Goal: Information Seeking & Learning: Learn about a topic

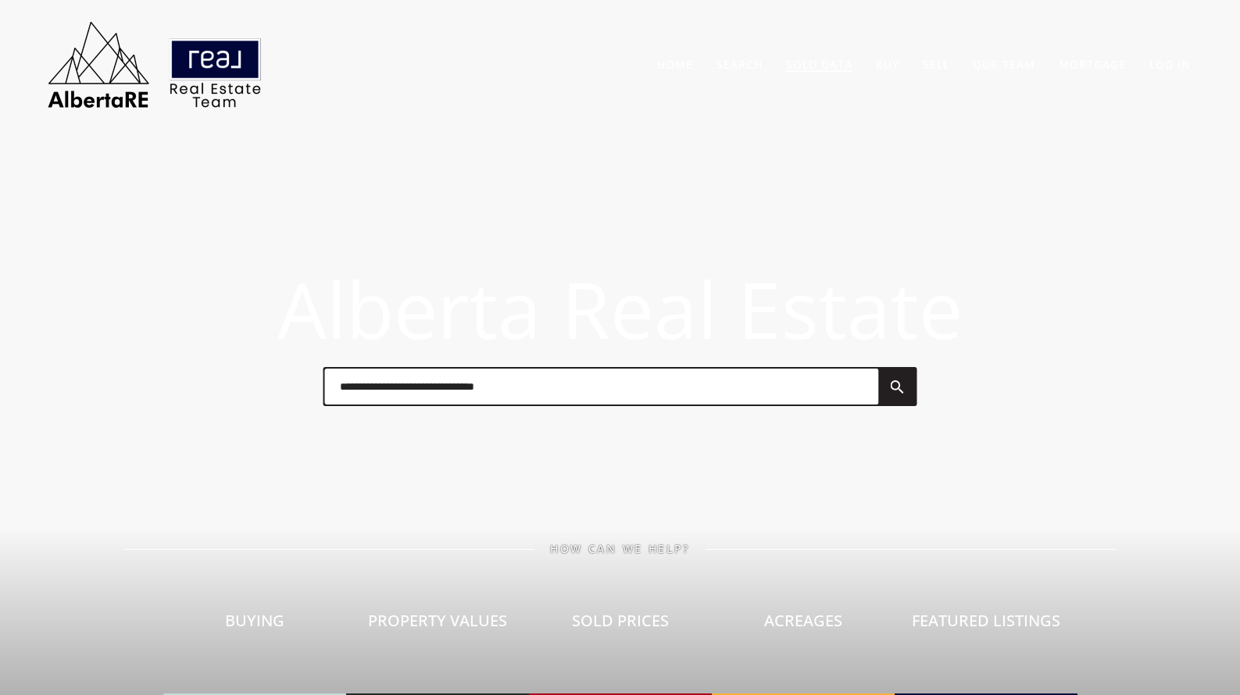
click at [833, 65] on link "Sold Data" at bounding box center [819, 64] width 66 height 15
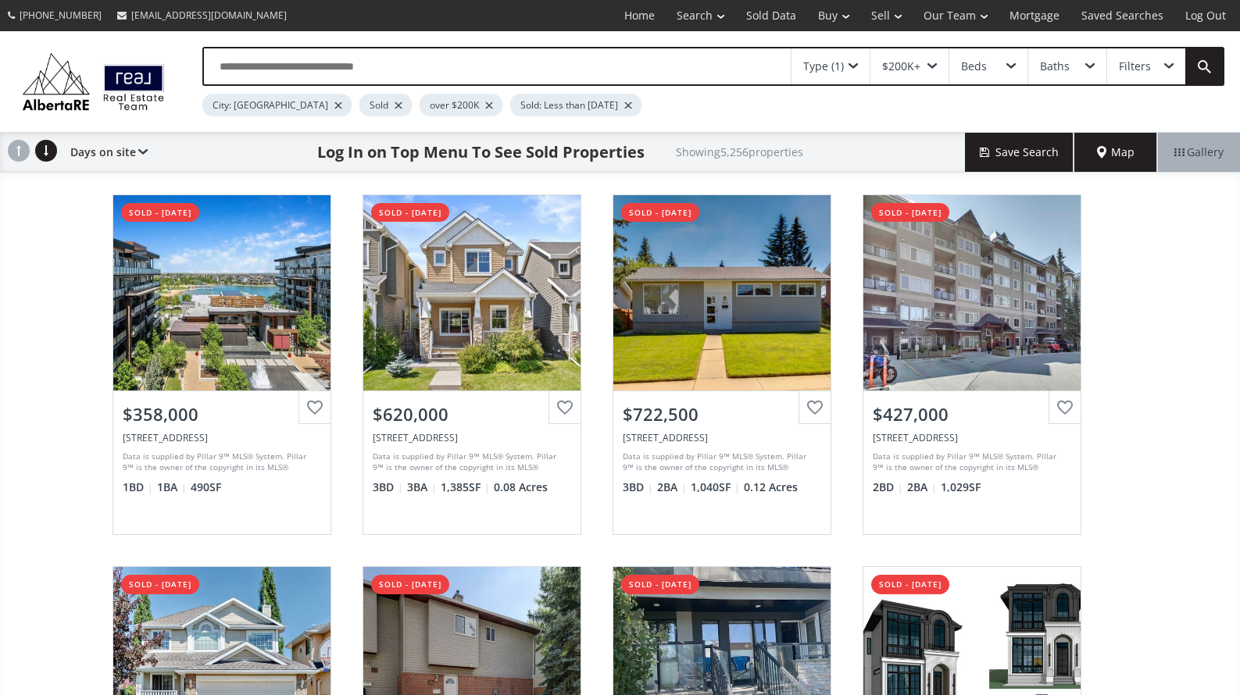
click at [372, 64] on input "text" at bounding box center [497, 66] width 587 height 36
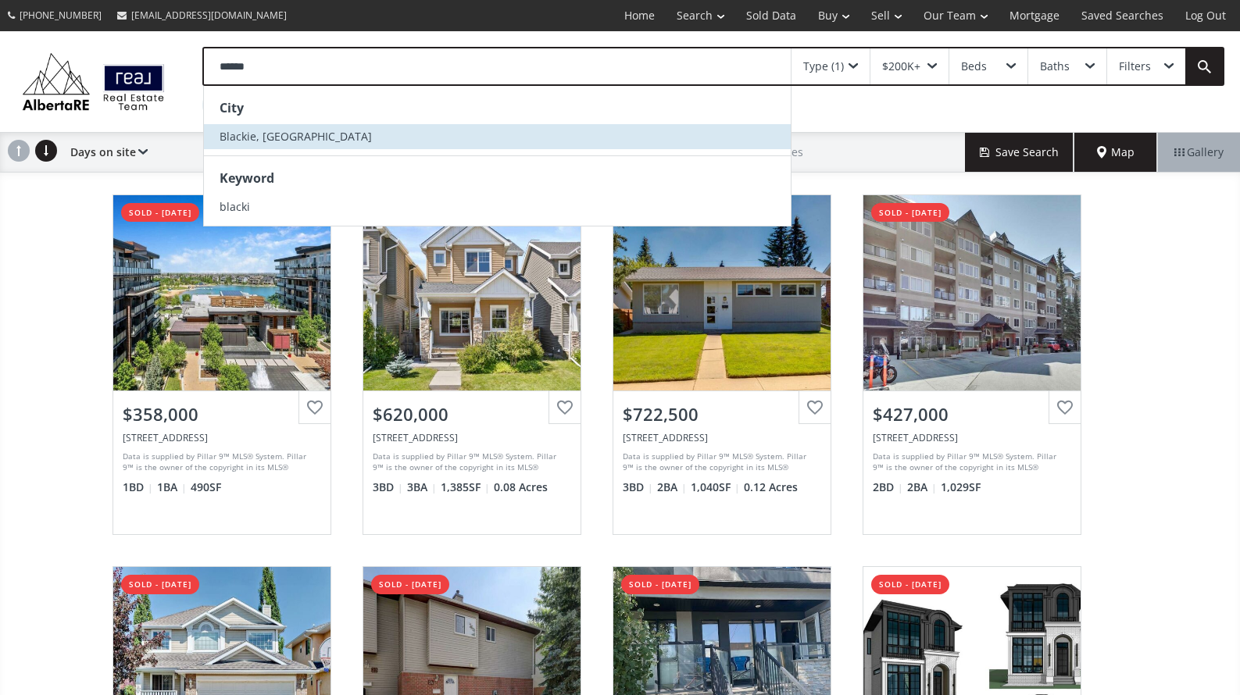
type input "******"
click at [250, 145] on li "Blackie, AB" at bounding box center [497, 136] width 587 height 25
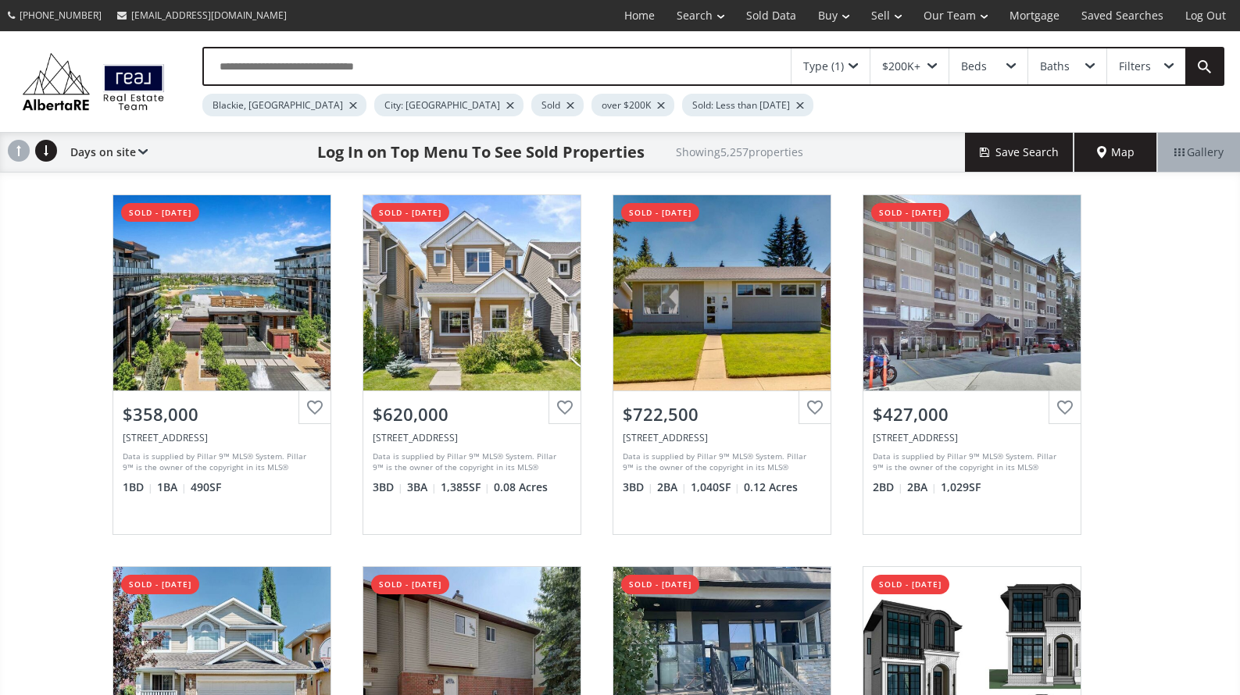
click at [506, 105] on div at bounding box center [510, 105] width 8 height 6
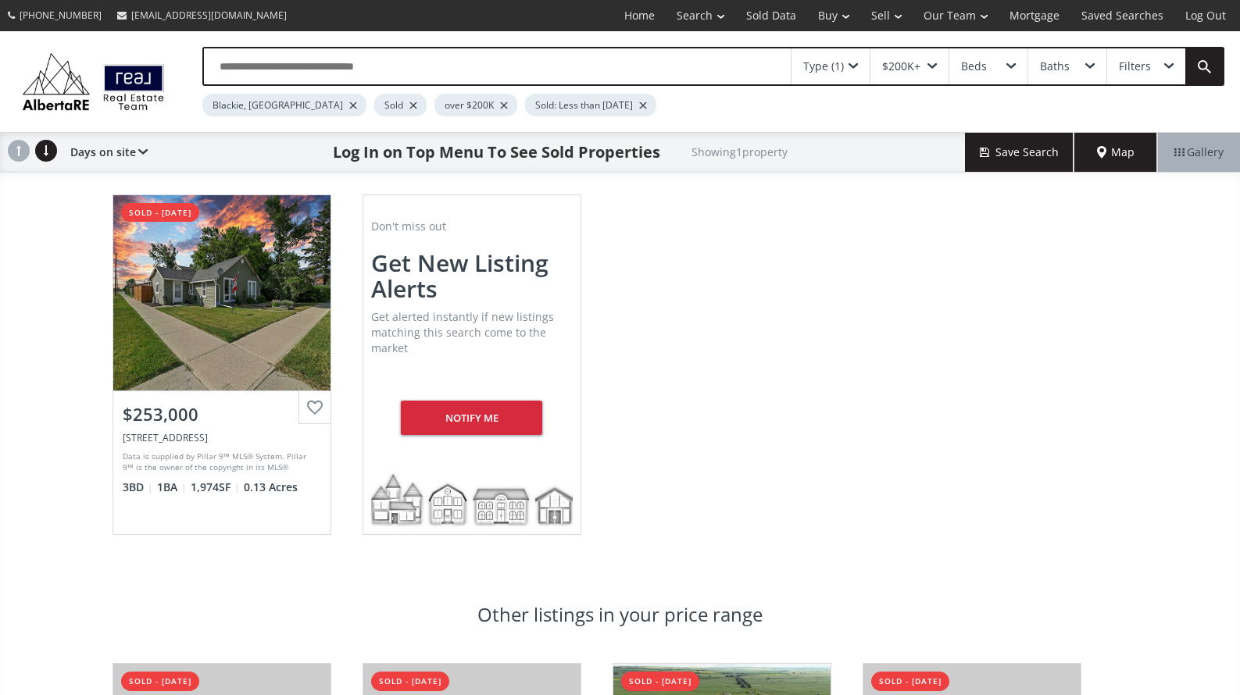
click at [287, 62] on input "text" at bounding box center [497, 66] width 587 height 36
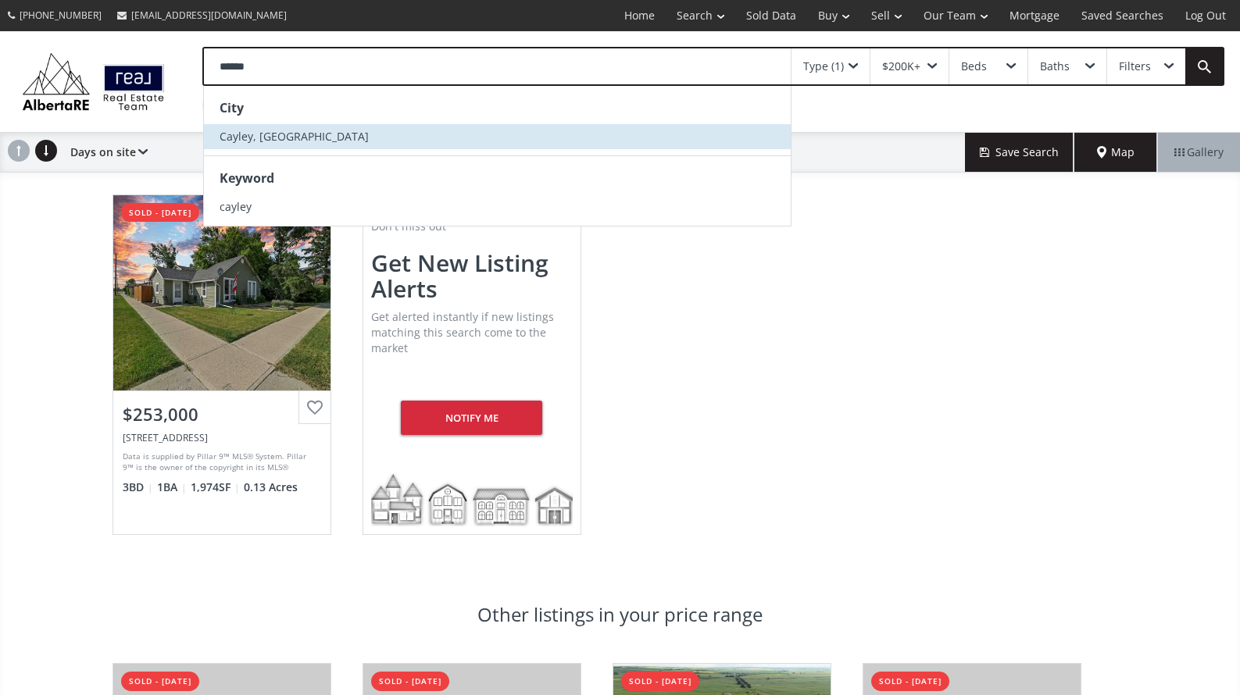
type input "******"
click at [253, 138] on span "Cayley, AB" at bounding box center [294, 136] width 149 height 15
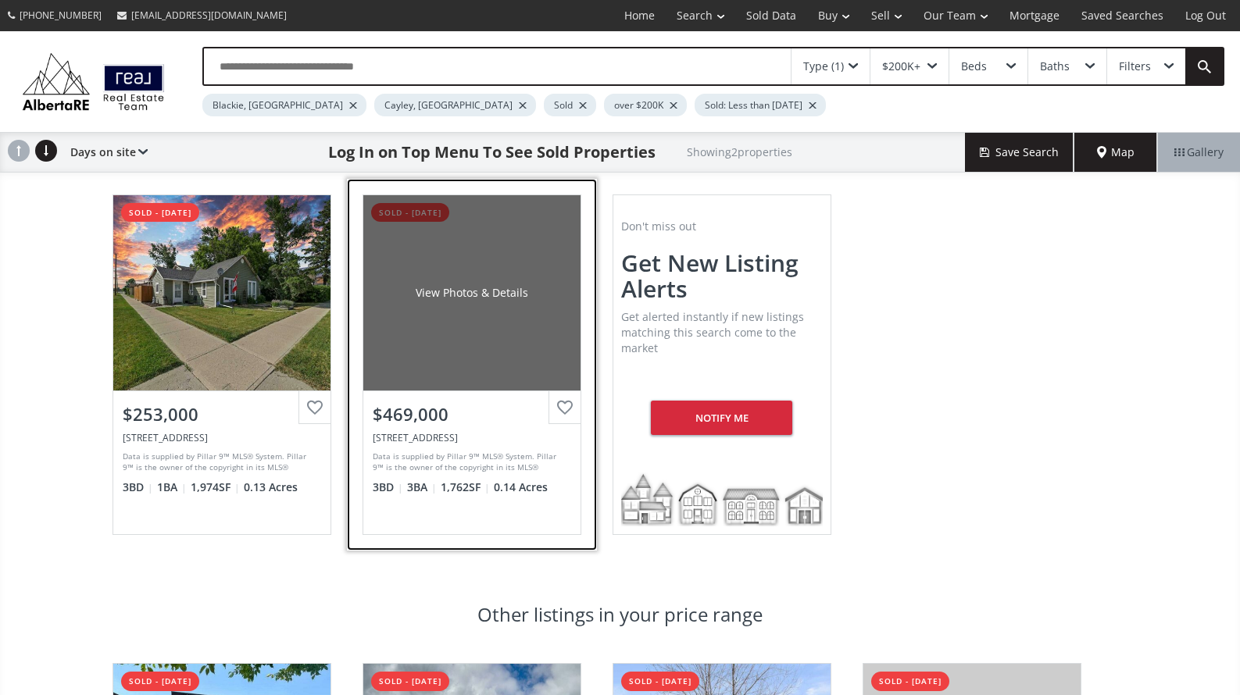
click at [419, 297] on div "View Photos & Details" at bounding box center [472, 293] width 113 height 16
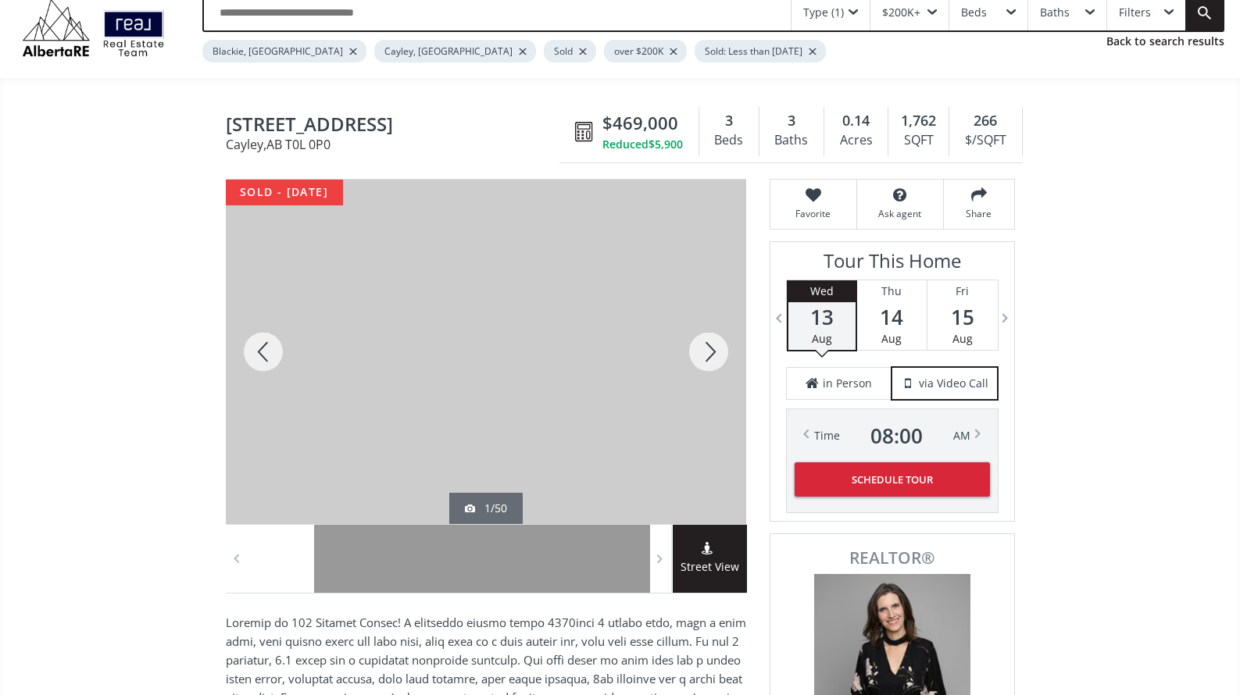
scroll to position [78, 0]
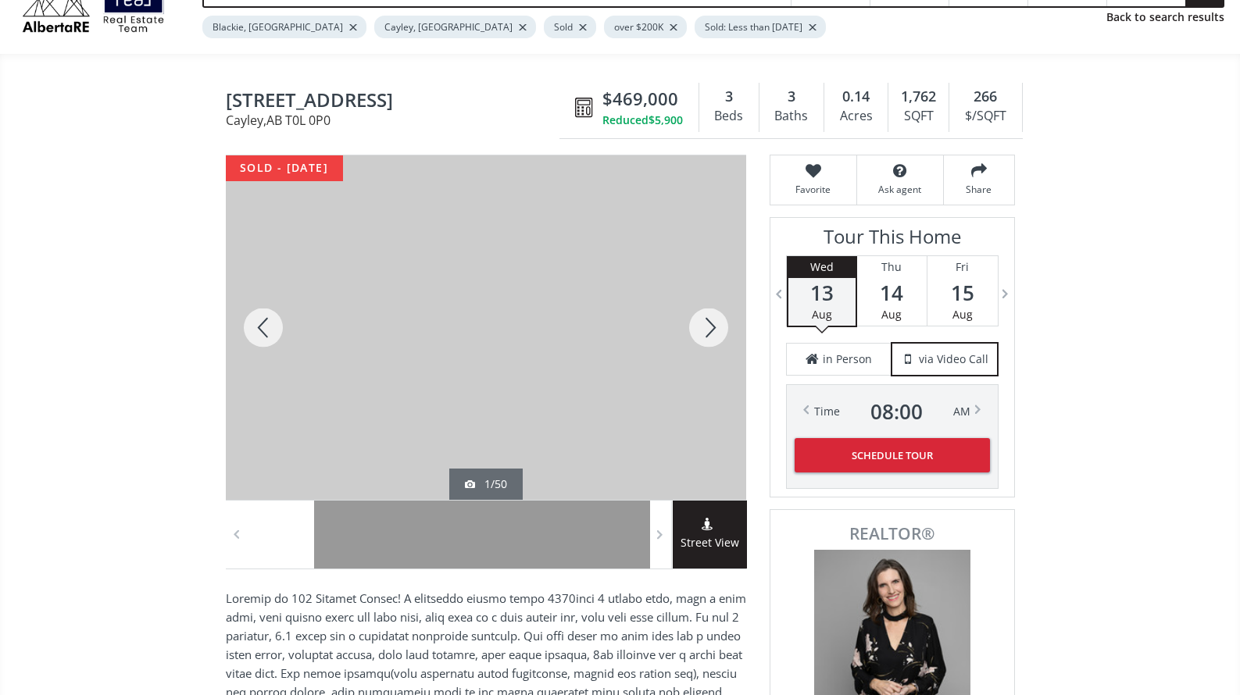
click at [514, 295] on div at bounding box center [486, 327] width 520 height 345
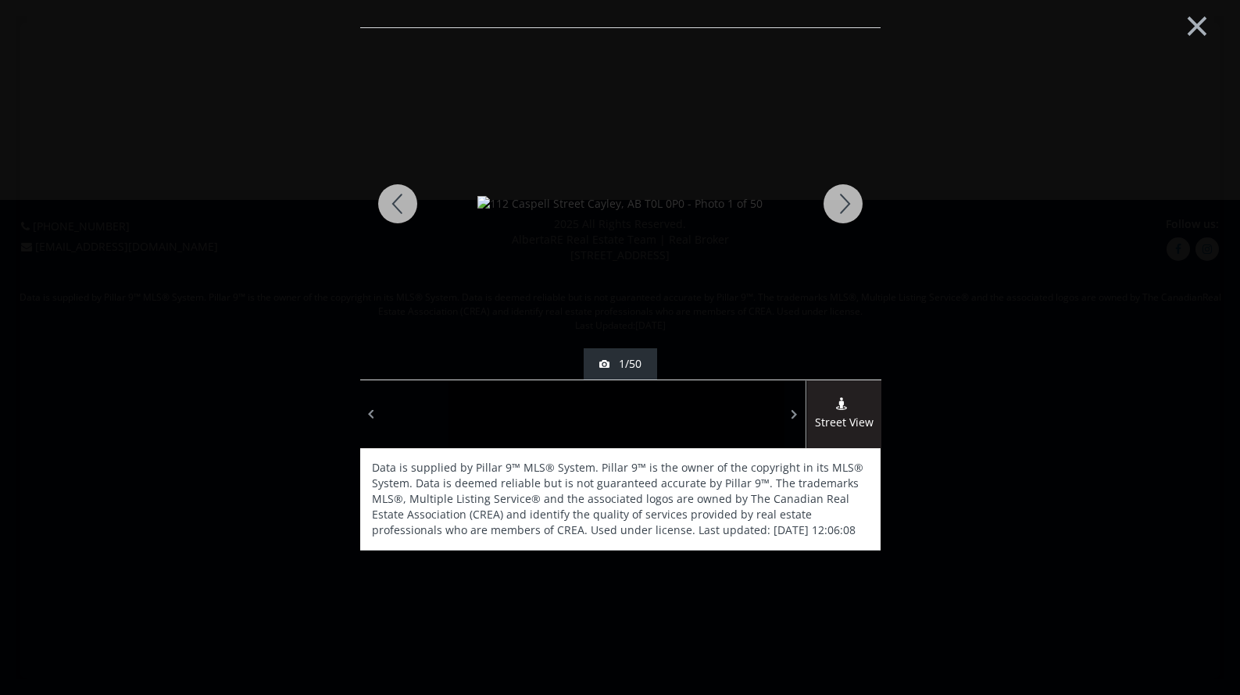
scroll to position [0, 0]
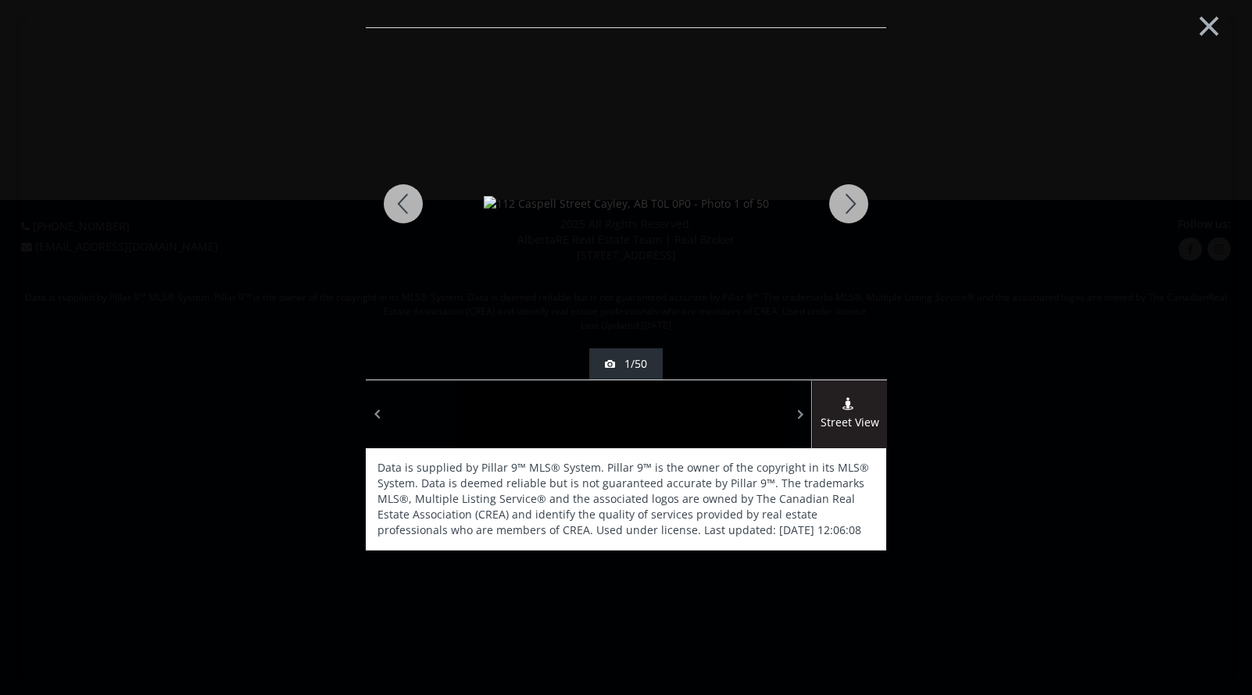
click at [846, 203] on div at bounding box center [848, 204] width 75 height 352
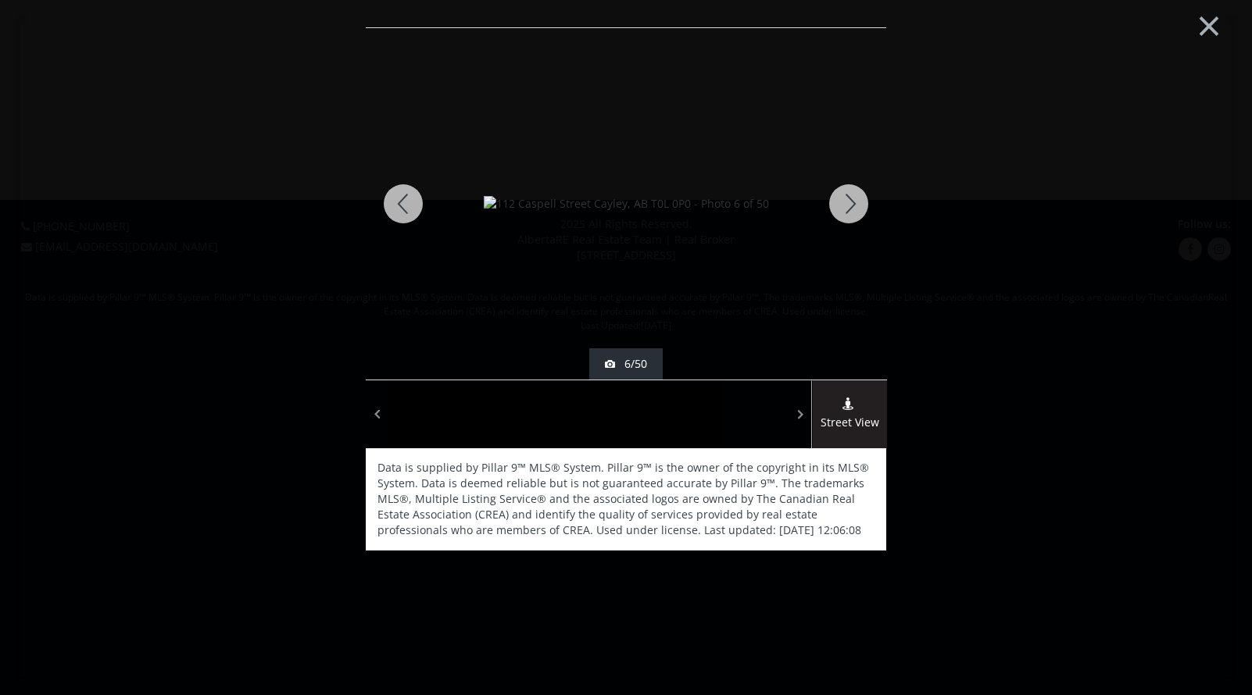
click at [846, 204] on div at bounding box center [848, 204] width 75 height 352
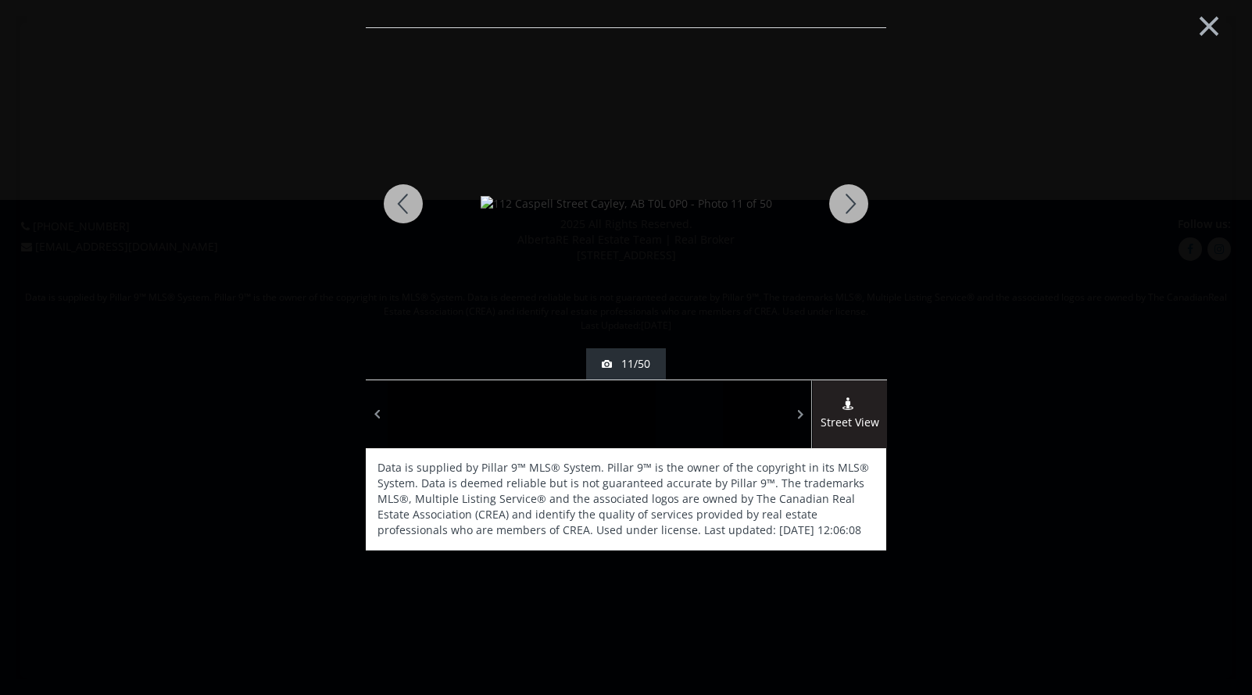
click at [846, 204] on div at bounding box center [848, 204] width 75 height 352
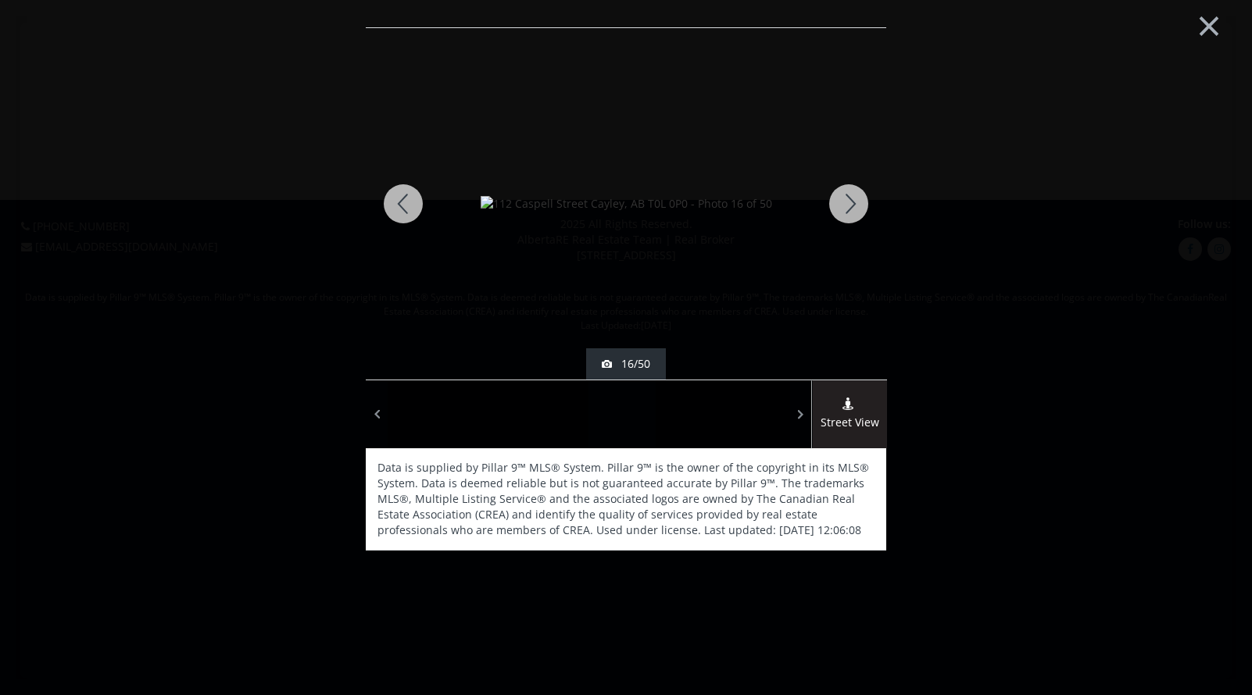
click at [846, 204] on div at bounding box center [848, 204] width 75 height 352
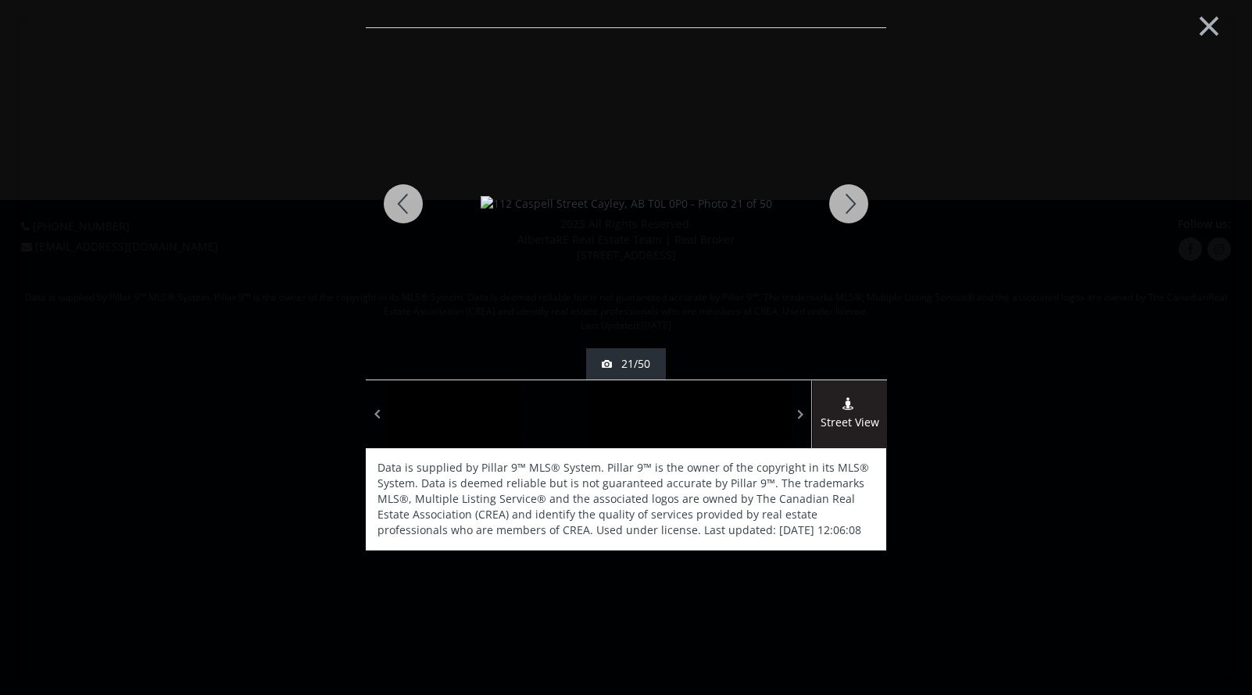
click at [846, 204] on div at bounding box center [848, 204] width 75 height 352
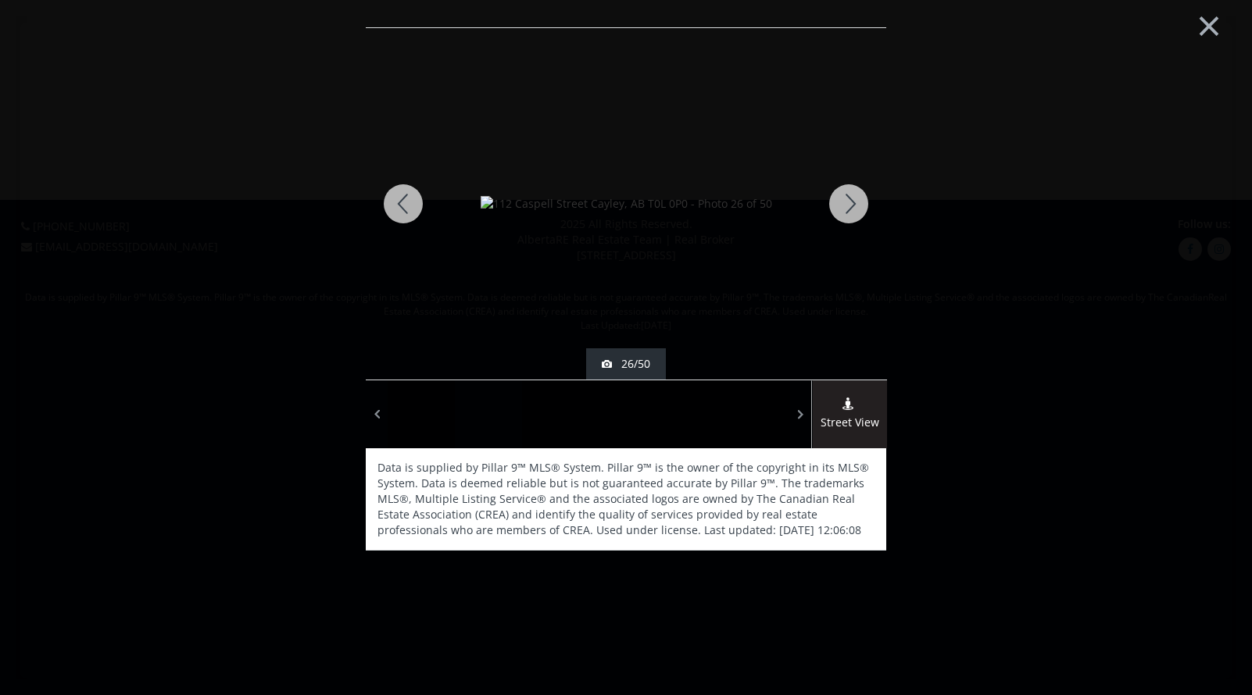
click at [846, 204] on div at bounding box center [848, 204] width 75 height 352
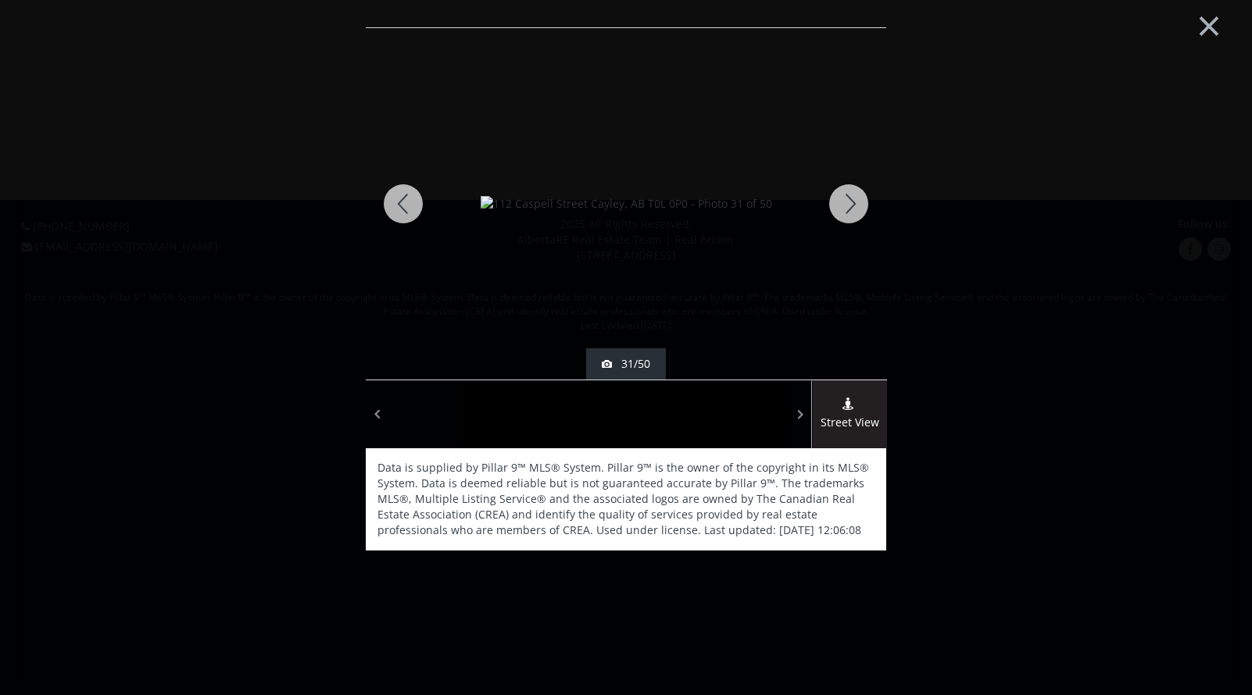
click at [846, 204] on div at bounding box center [848, 204] width 75 height 352
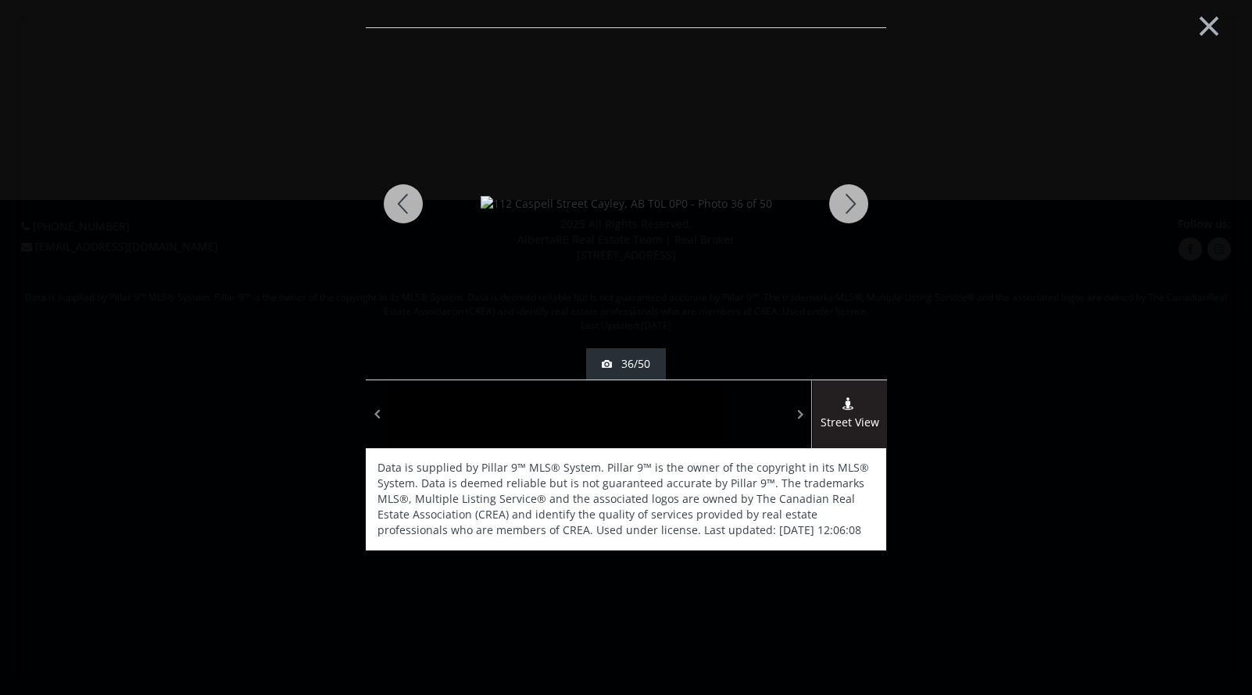
click at [846, 204] on div at bounding box center [848, 204] width 75 height 352
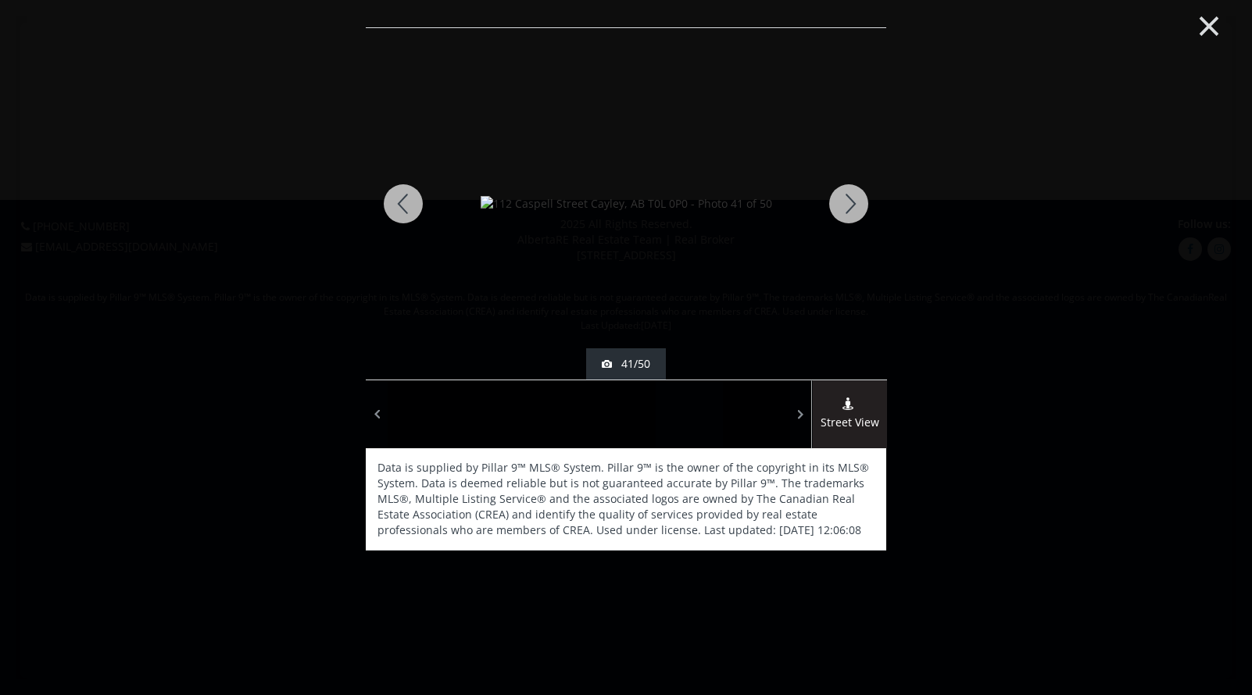
click at [1202, 23] on button "×" at bounding box center [1209, 24] width 86 height 64
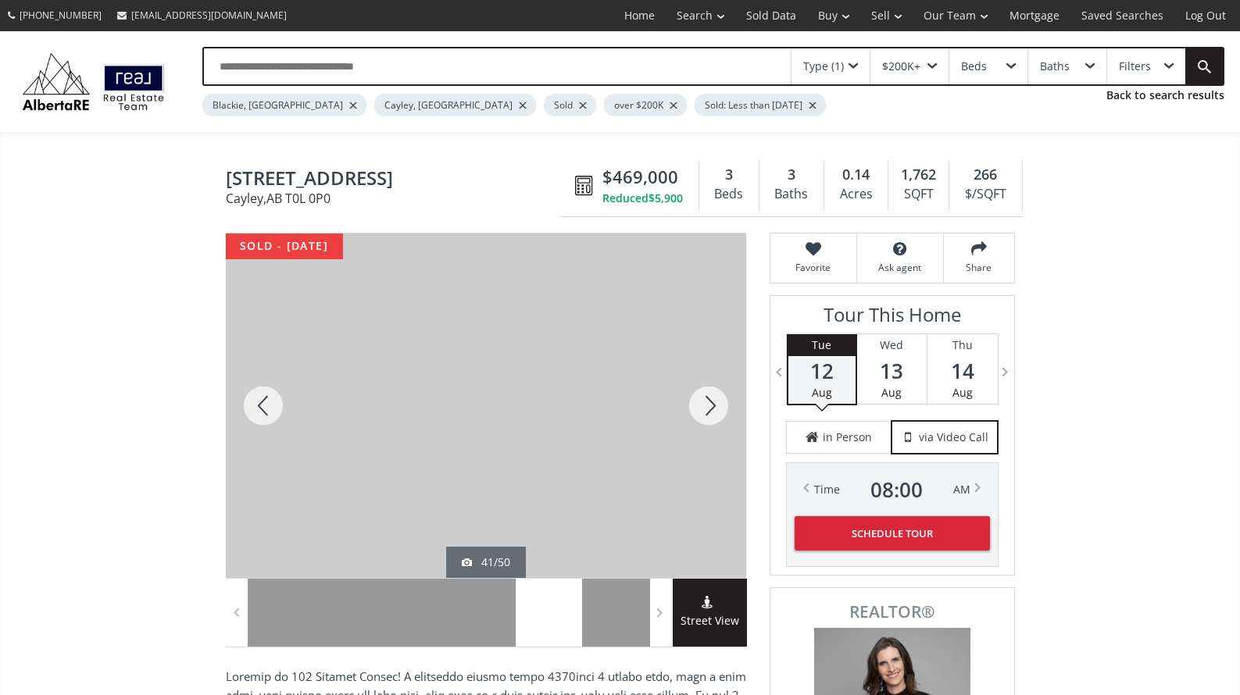
click at [298, 63] on input "text" at bounding box center [497, 66] width 587 height 36
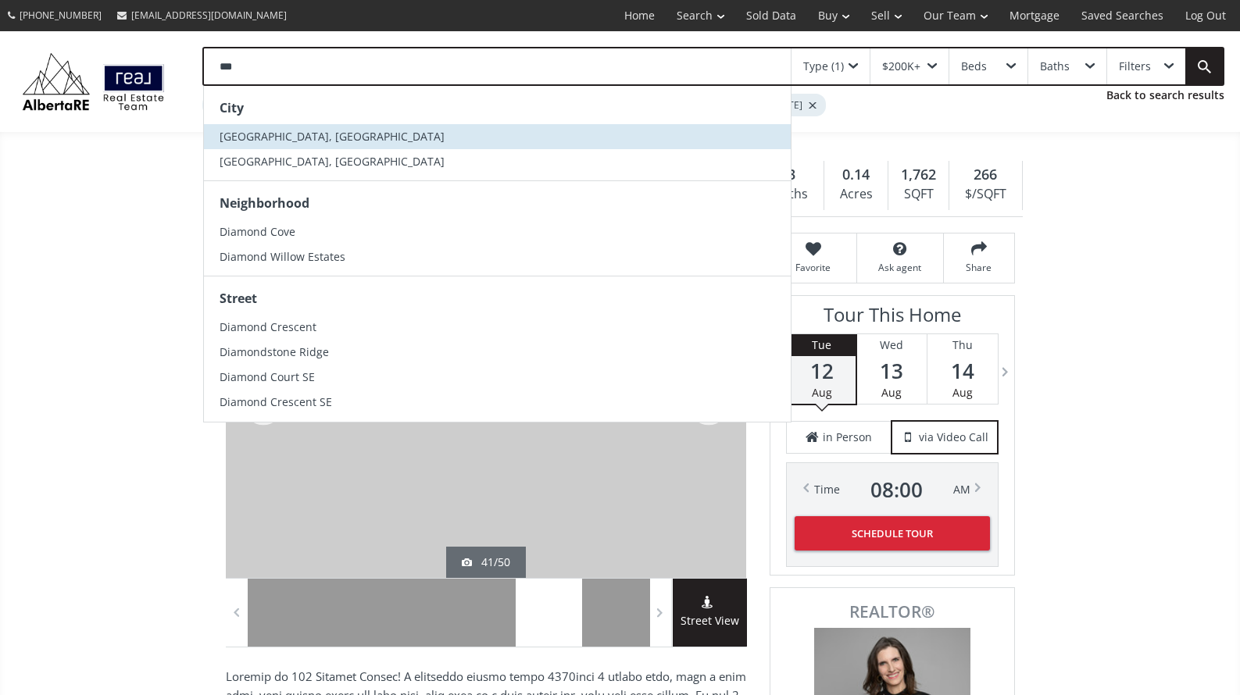
type input "***"
click at [275, 133] on span "Diamond Valley, AB" at bounding box center [332, 136] width 225 height 15
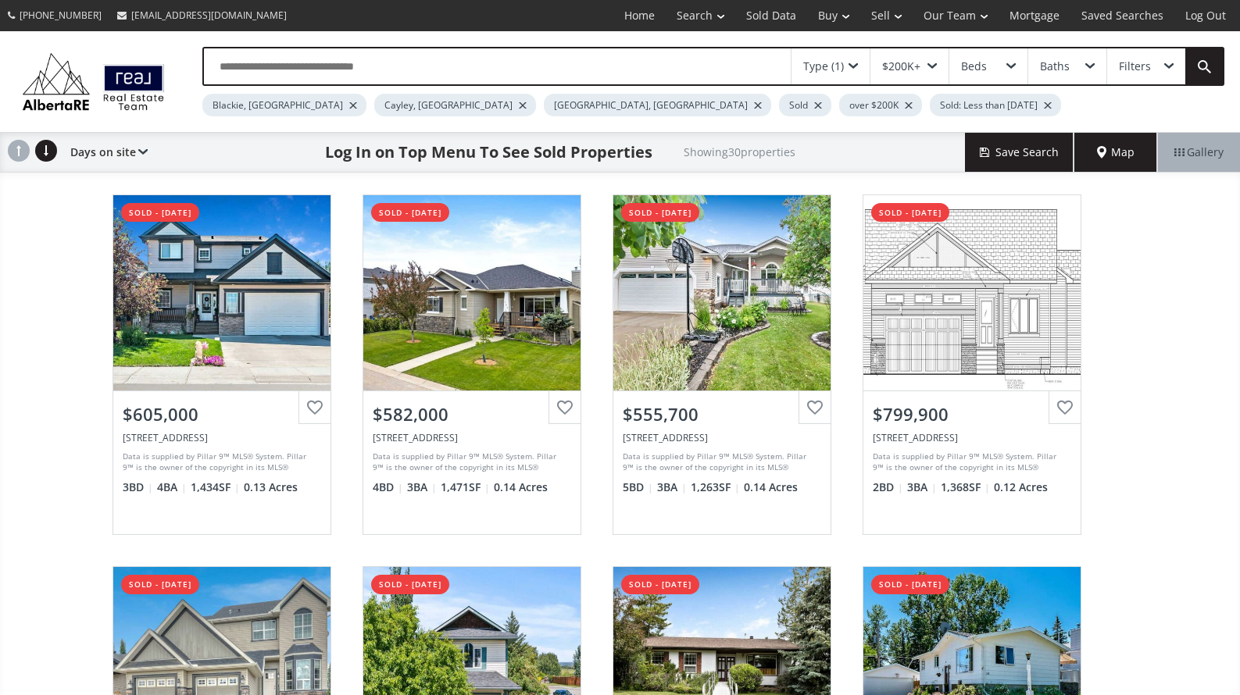
click at [349, 104] on div at bounding box center [353, 105] width 8 height 6
click at [347, 104] on div at bounding box center [351, 105] width 8 height 6
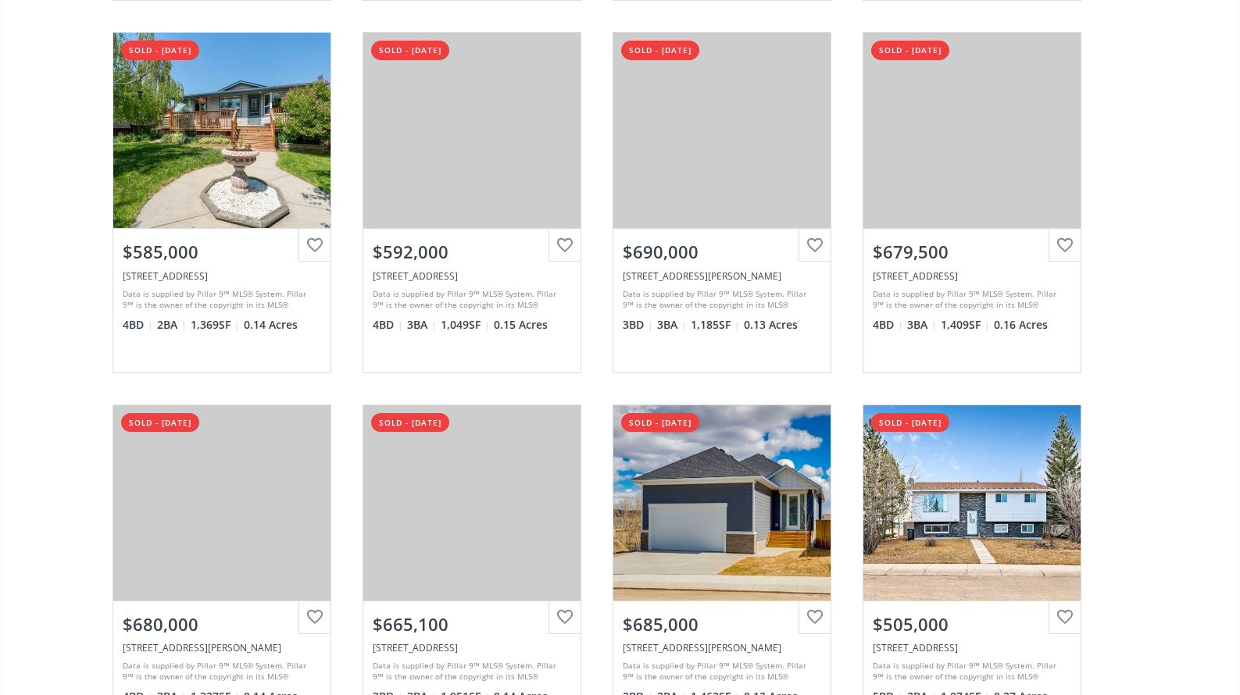
scroll to position [1719, 0]
